Goal: Find specific page/section: Find specific page/section

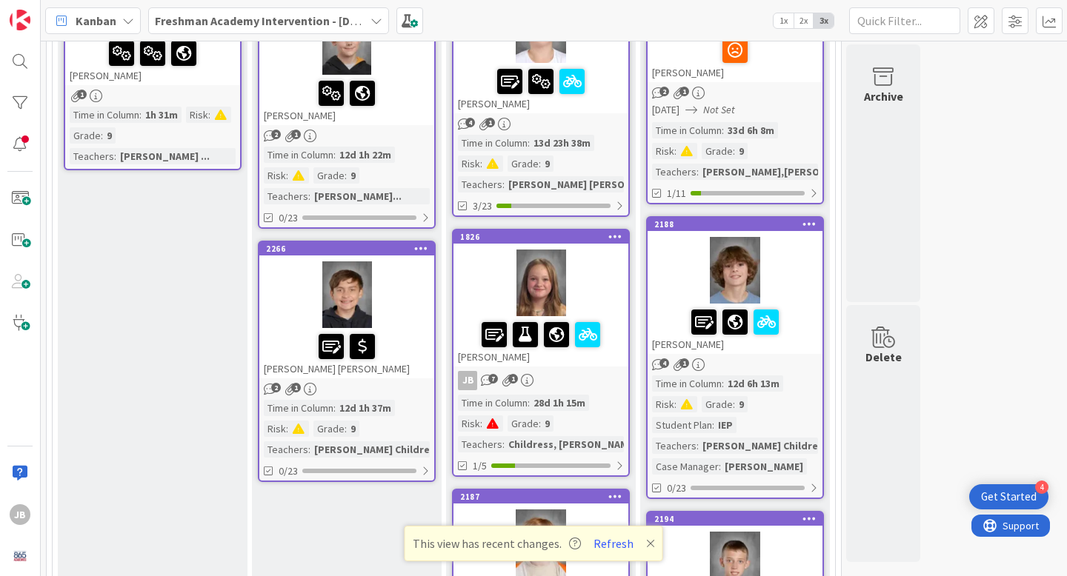
scroll to position [497, 0]
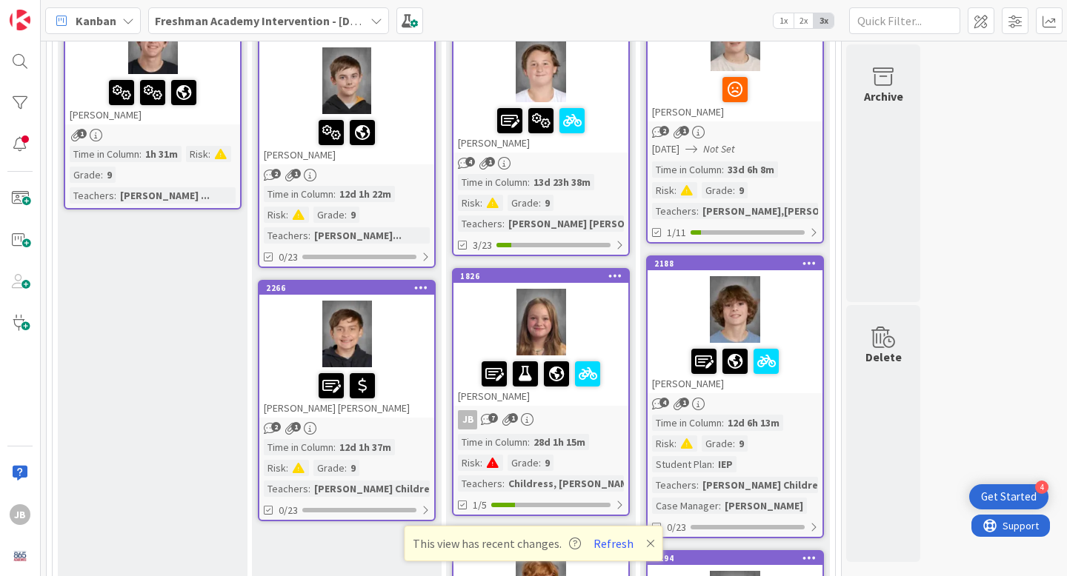
click at [285, 336] on div at bounding box center [346, 334] width 175 height 67
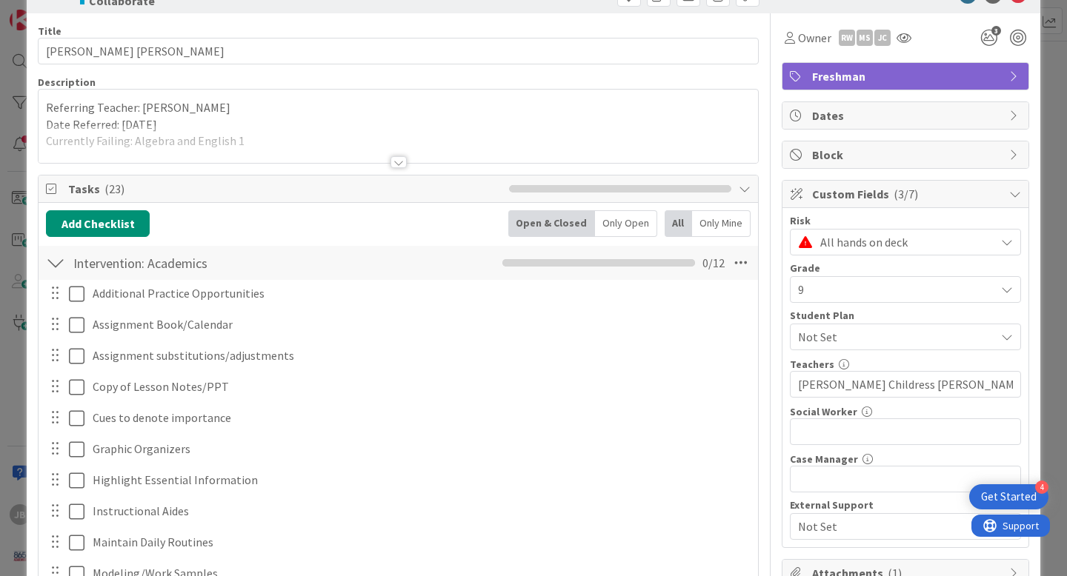
scroll to position [44, 0]
click at [268, 143] on div at bounding box center [398, 145] width 719 height 38
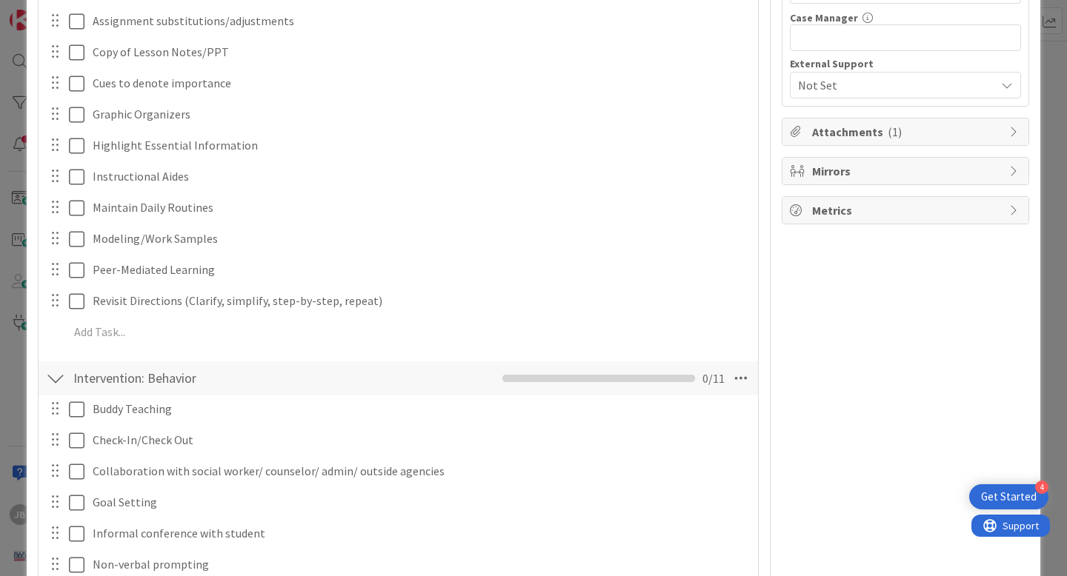
scroll to position [0, 0]
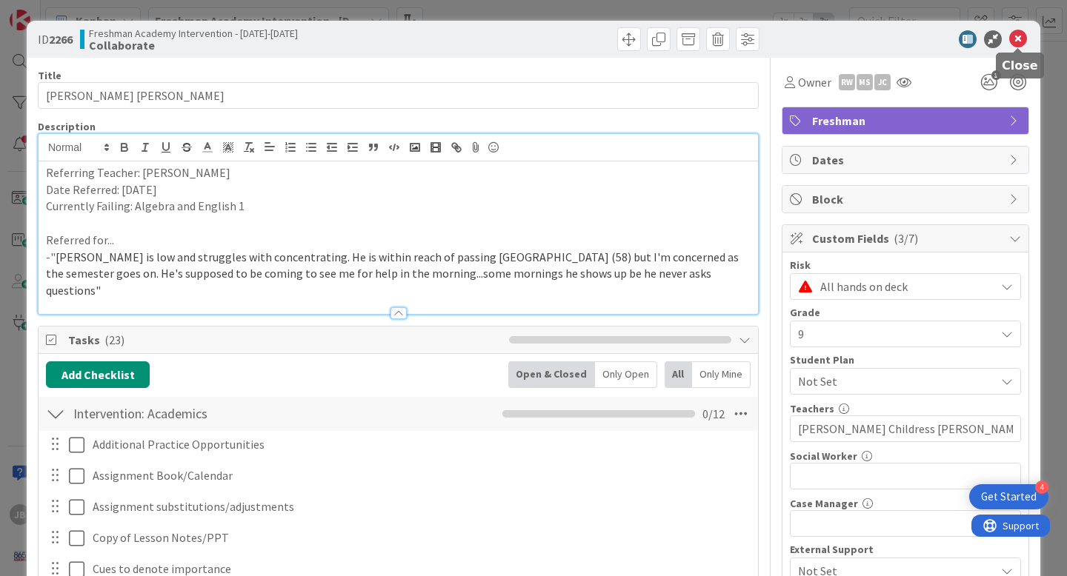
click at [1020, 43] on icon at bounding box center [1018, 39] width 18 height 18
